Goal: Task Accomplishment & Management: Manage account settings

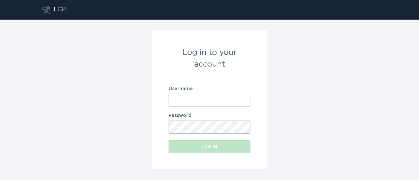
type input "[EMAIL_ADDRESS][DOMAIN_NAME]"
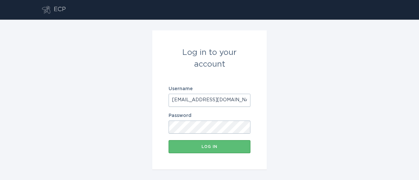
click at [198, 100] on input "[EMAIL_ADDRESS][DOMAIN_NAME]" at bounding box center [210, 100] width 82 height 13
click at [204, 145] on div "Log in" at bounding box center [209, 147] width 75 height 4
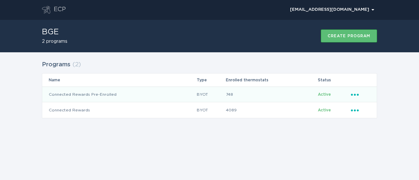
click at [78, 97] on td "Connected Rewards Pre-Enrolled" at bounding box center [119, 95] width 154 height 16
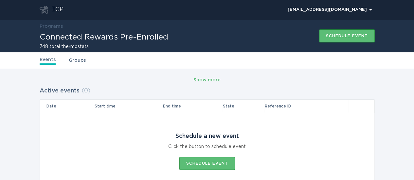
click at [75, 61] on link "Groups" at bounding box center [77, 60] width 17 height 7
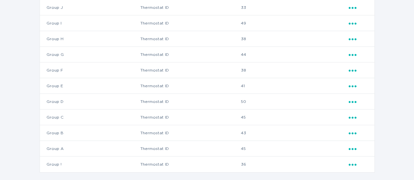
scroll to position [244, 0]
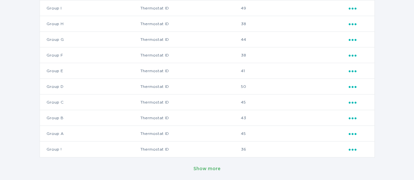
click at [208, 171] on div "Show more" at bounding box center [206, 169] width 27 height 7
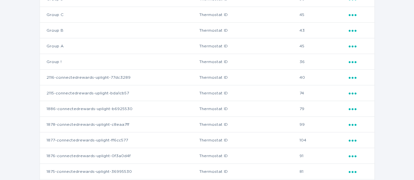
scroll to position [342, 0]
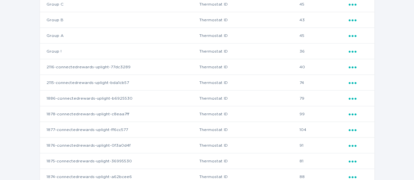
click at [357, 51] on icon "Ellipsis" at bounding box center [353, 51] width 9 height 6
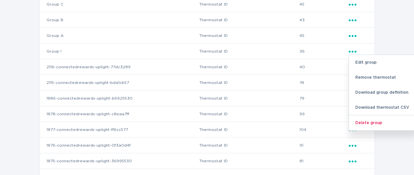
click at [145, 49] on td "Group !" at bounding box center [119, 52] width 159 height 16
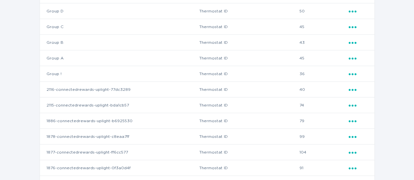
scroll to position [310, 0]
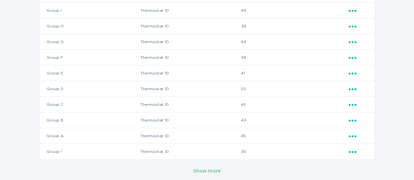
scroll to position [244, 0]
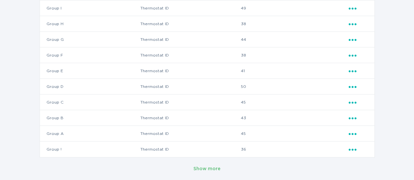
click at [212, 165] on button "Show more" at bounding box center [206, 169] width 27 height 10
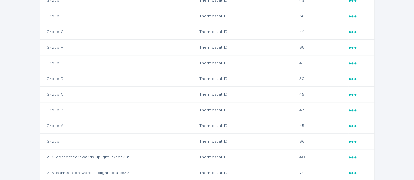
scroll to position [264, 0]
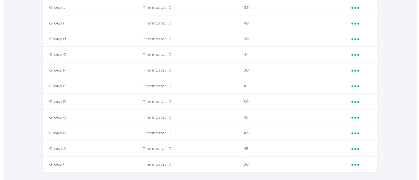
scroll to position [244, 0]
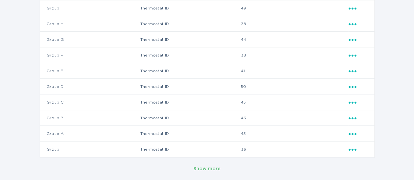
click at [349, 149] on icon "Ellipsis" at bounding box center [353, 149] width 9 height 6
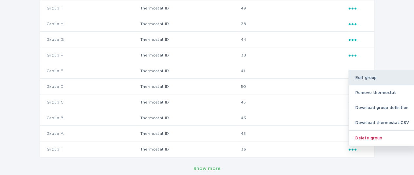
click at [358, 77] on div "Edit group" at bounding box center [383, 77] width 68 height 15
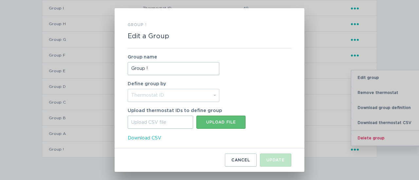
click at [180, 66] on input "Group !" at bounding box center [174, 68] width 92 height 13
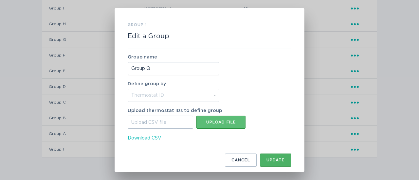
type input "Group Q"
click at [277, 157] on button "Update" at bounding box center [275, 160] width 31 height 13
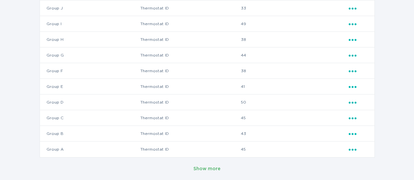
click at [205, 169] on div "Show more" at bounding box center [206, 169] width 27 height 7
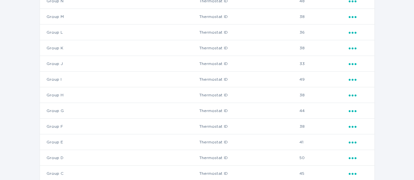
scroll to position [0, 0]
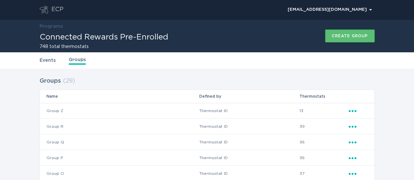
click at [50, 27] on link "Programs" at bounding box center [51, 26] width 23 height 5
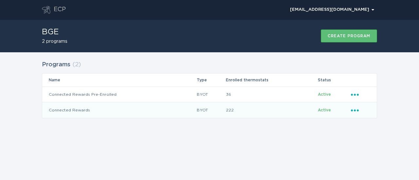
click at [80, 112] on td "Connected Rewards" at bounding box center [119, 110] width 154 height 16
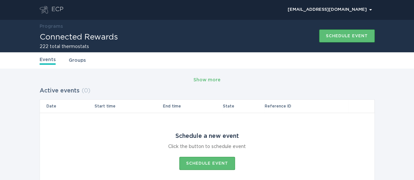
scroll to position [33, 0]
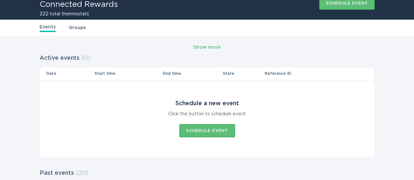
click at [77, 27] on link "Groups" at bounding box center [77, 27] width 17 height 7
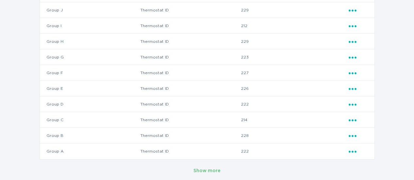
scroll to position [244, 0]
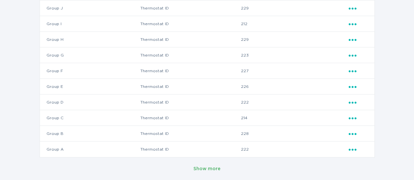
click at [201, 167] on div "Show more" at bounding box center [206, 169] width 27 height 7
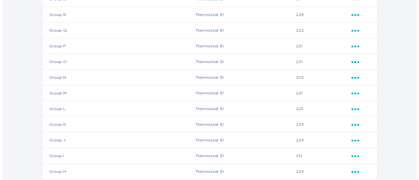
scroll to position [0, 0]
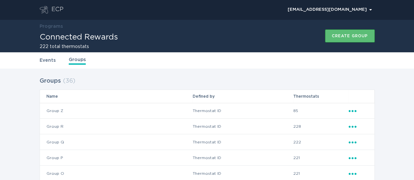
click at [54, 27] on link "Programs" at bounding box center [51, 26] width 23 height 5
